Goal: Find specific page/section: Find specific page/section

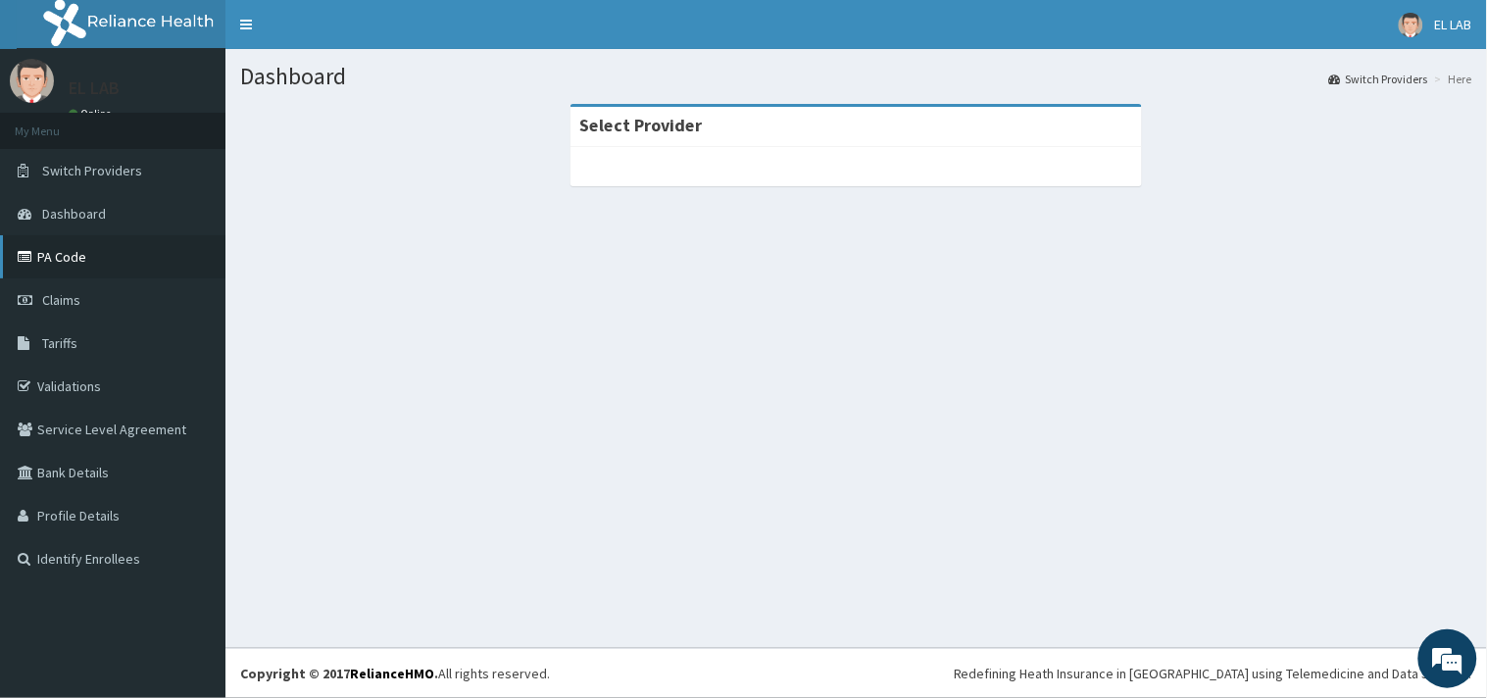
click at [41, 260] on link "PA Code" at bounding box center [112, 256] width 225 height 43
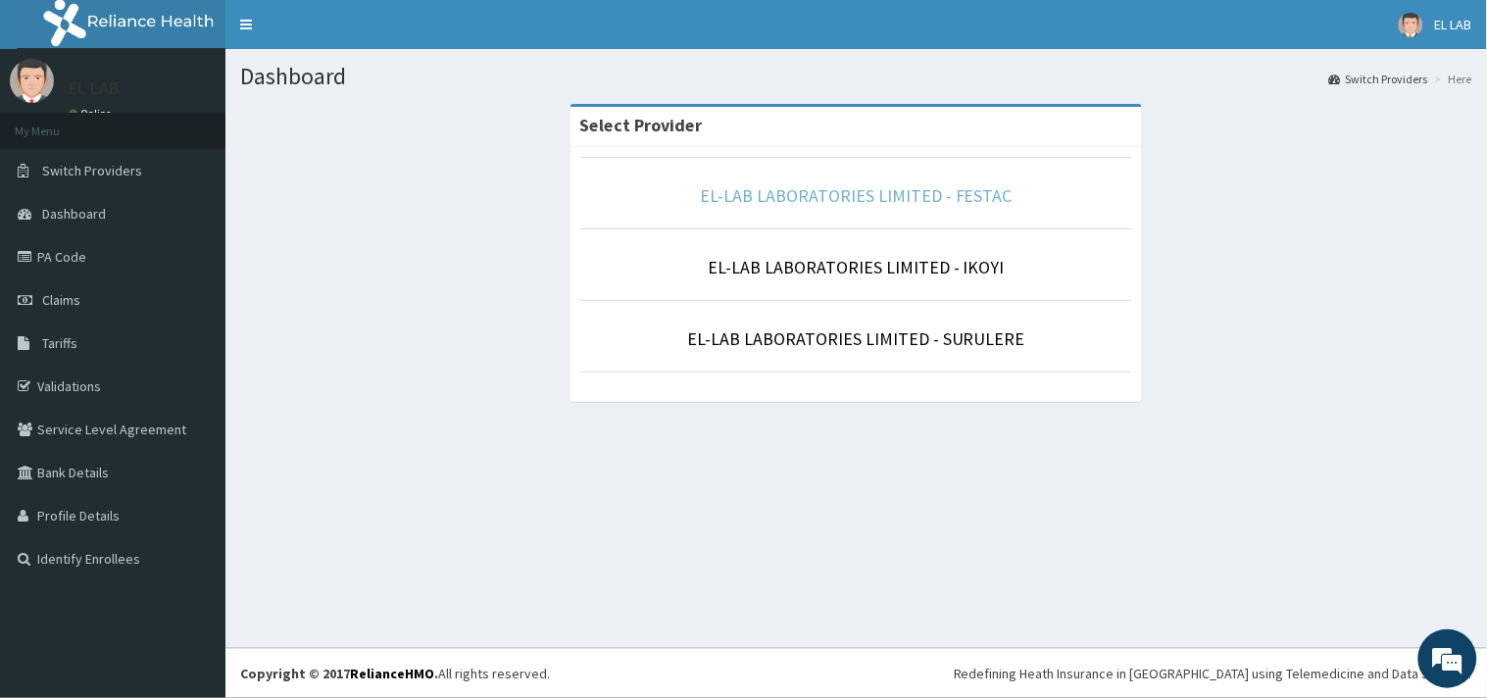
click at [929, 193] on link "EL-LAB LABORATORIES LIMITED - FESTAC" at bounding box center [856, 195] width 313 height 23
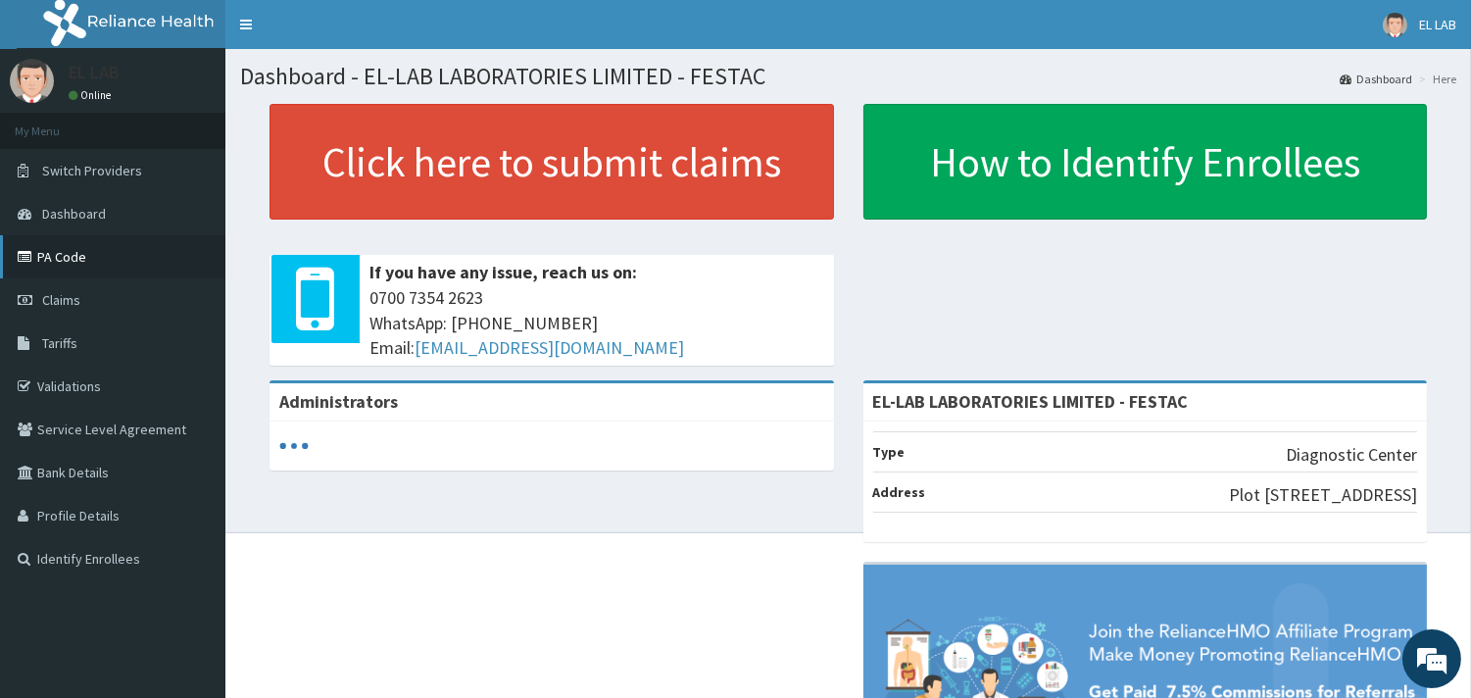
click at [90, 259] on link "PA Code" at bounding box center [112, 256] width 225 height 43
